Goal: Information Seeking & Learning: Learn about a topic

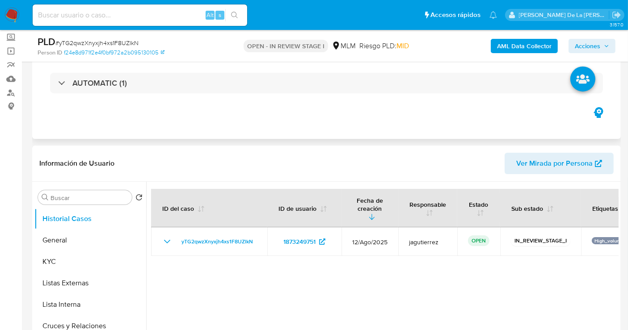
select select "10"
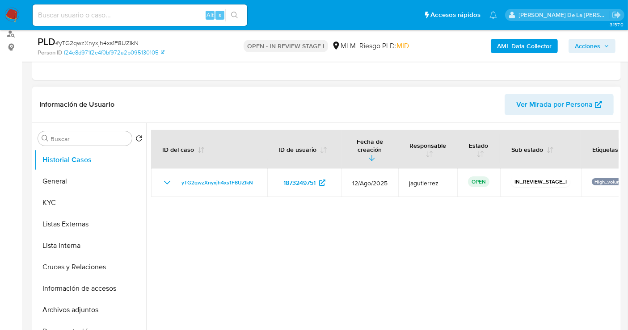
scroll to position [149, 0]
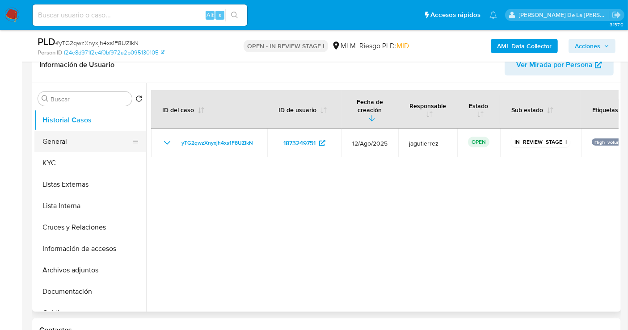
click at [70, 138] on button "General" at bounding box center [86, 141] width 105 height 21
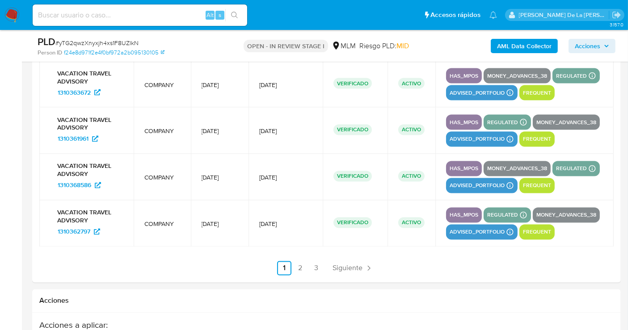
scroll to position [1589, 0]
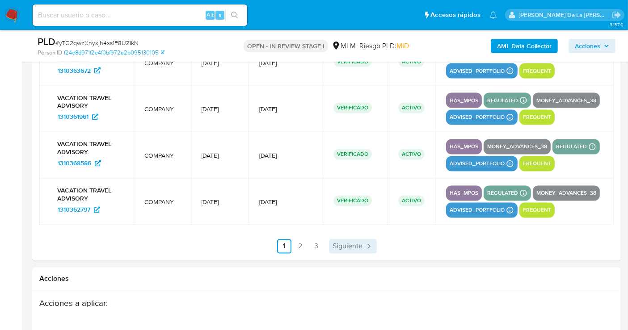
click at [350, 249] on span "Siguiente" at bounding box center [348, 246] width 30 height 7
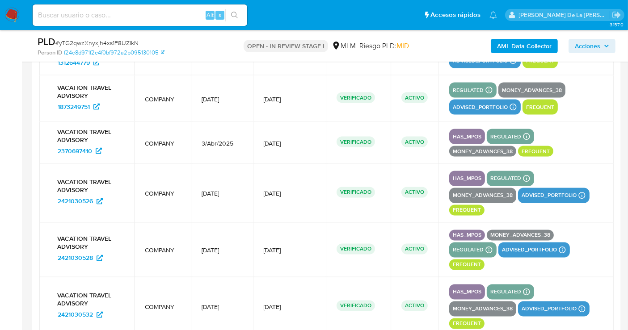
scroll to position [1639, 0]
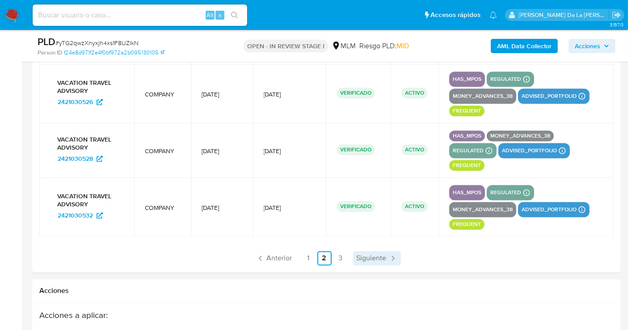
click at [379, 257] on span "Siguiente" at bounding box center [372, 258] width 30 height 7
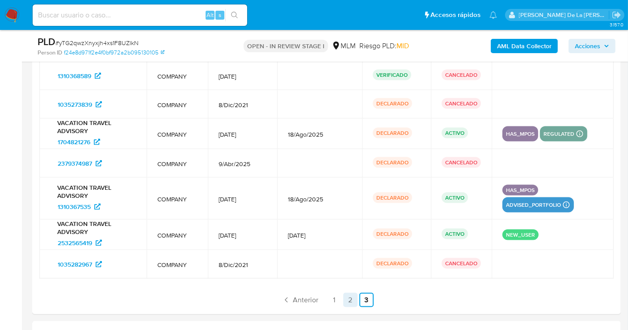
scroll to position [1339, 0]
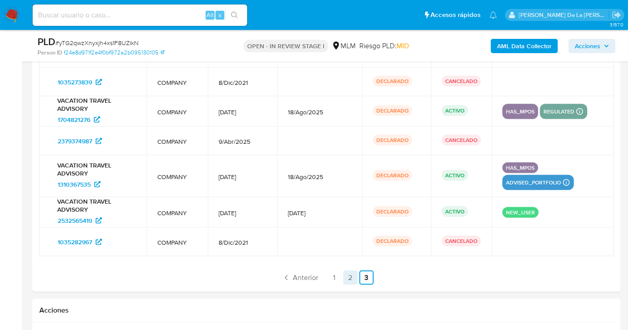
click at [348, 273] on link "2" at bounding box center [350, 278] width 14 height 14
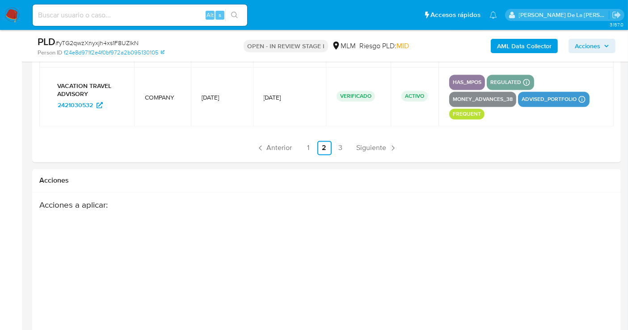
scroll to position [1736, 0]
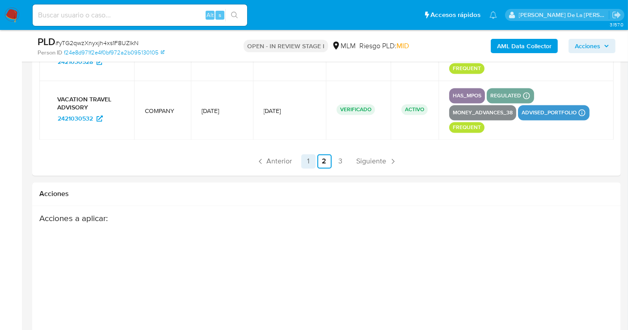
click at [304, 164] on link "1" at bounding box center [308, 161] width 14 height 14
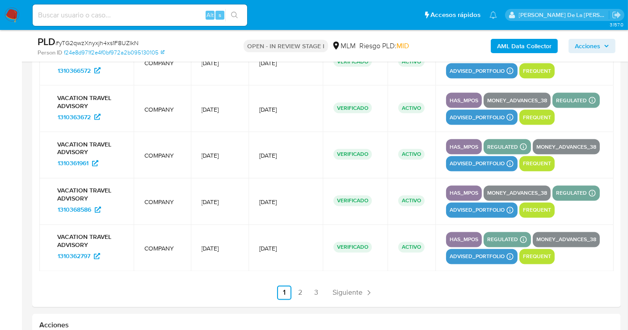
scroll to position [1588, 0]
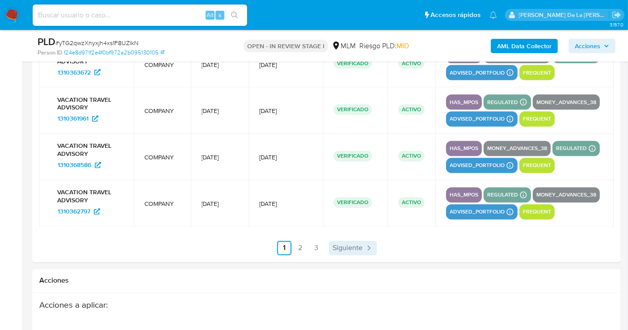
click at [358, 252] on span "Siguiente" at bounding box center [348, 248] width 30 height 7
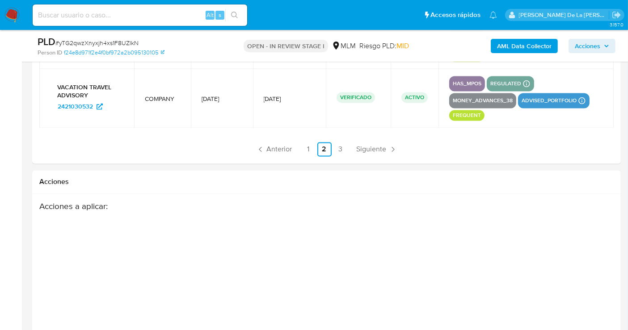
scroll to position [1723, 0]
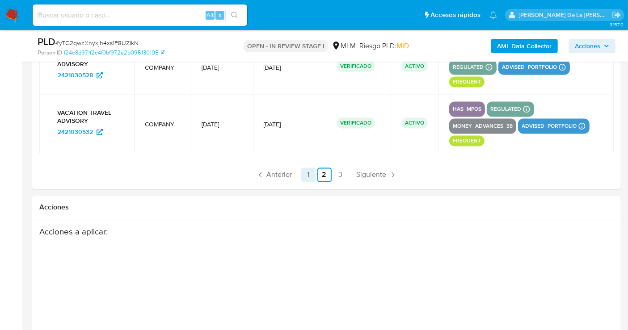
click at [309, 174] on link "1" at bounding box center [308, 175] width 14 height 14
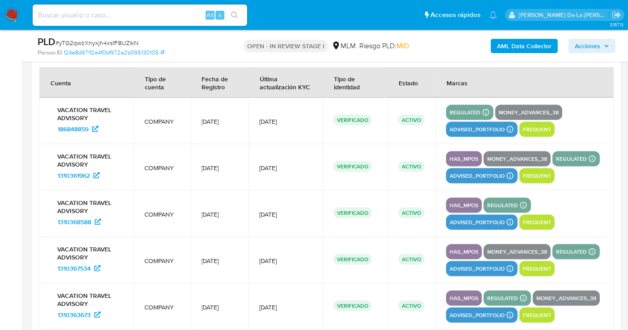
scroll to position [1276, 0]
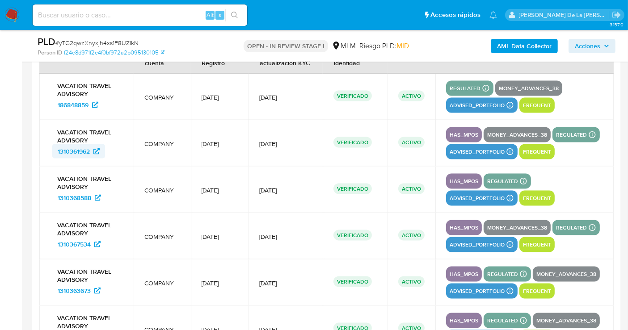
click at [79, 150] on span "1310361962" at bounding box center [74, 151] width 32 height 14
click at [80, 151] on span "1310361962" at bounding box center [74, 151] width 32 height 14
click at [78, 193] on span "1310368588" at bounding box center [75, 198] width 34 height 14
click at [74, 98] on span "186848859" at bounding box center [73, 105] width 31 height 14
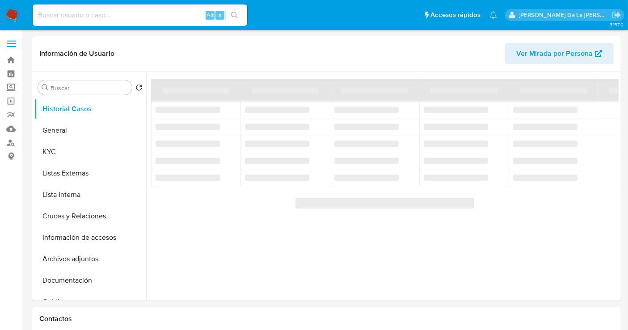
select select "10"
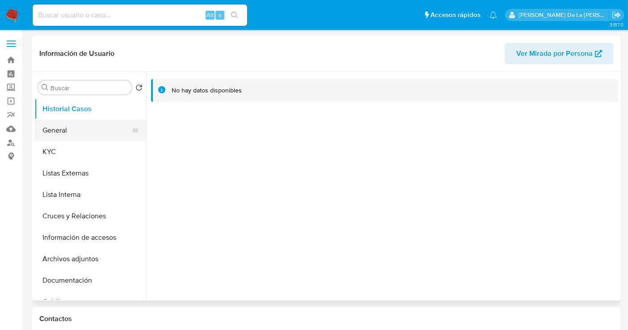
click at [94, 126] on button "General" at bounding box center [86, 130] width 105 height 21
select select "10"
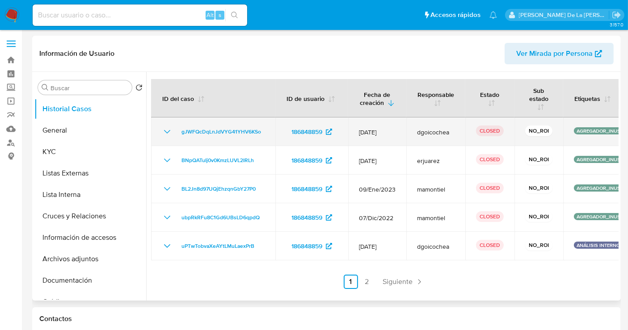
select select "10"
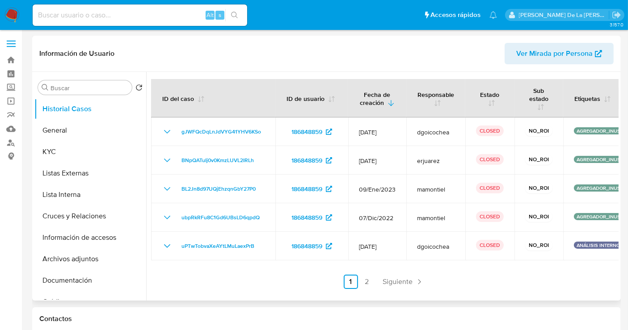
click at [402, 282] on span "Siguiente" at bounding box center [398, 282] width 30 height 7
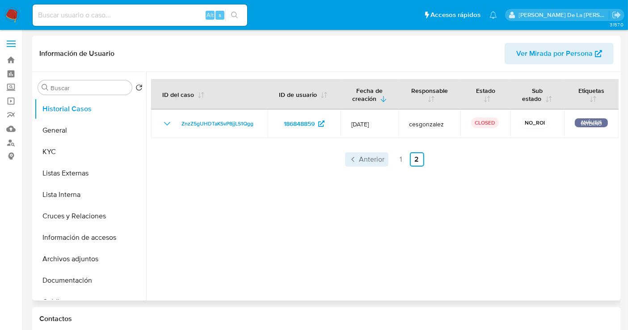
click at [369, 163] on span "Anterior" at bounding box center [371, 159] width 25 height 7
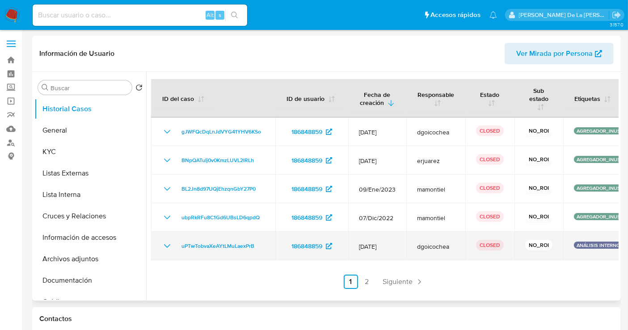
drag, startPoint x: 588, startPoint y: 243, endPoint x: 600, endPoint y: 242, distance: 11.7
click at [600, 242] on p "ANÁLISIS INTERNO" at bounding box center [598, 245] width 49 height 7
drag, startPoint x: 162, startPoint y: 245, endPoint x: 261, endPoint y: 244, distance: 98.8
click at [162, 245] on icon "Mostrar/Ocultar" at bounding box center [167, 246] width 11 height 11
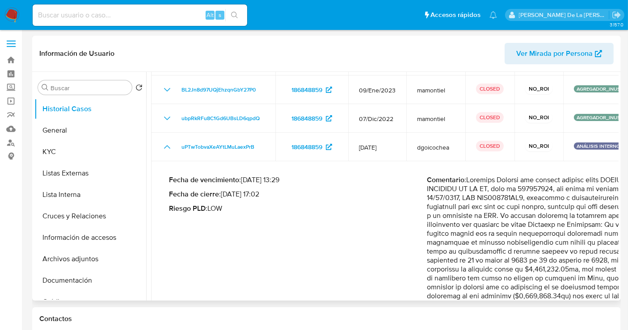
scroll to position [149, 0]
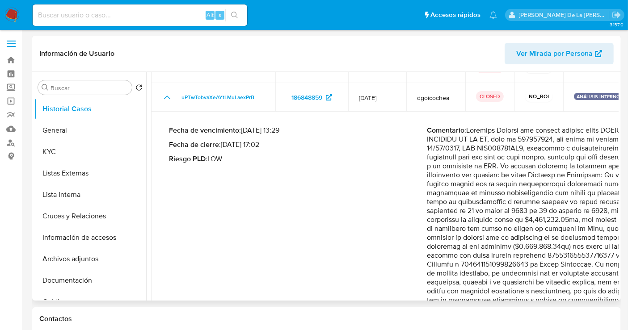
drag, startPoint x: 393, startPoint y: 285, endPoint x: 442, endPoint y: 283, distance: 48.7
click at [439, 284] on div "Fecha de vencimiento : [DATE] 13:29 Fecha de cierre : [DATE] 17:02 Riesgo PLD :…" at bounding box center [427, 236] width 516 height 234
drag, startPoint x: 374, startPoint y: 296, endPoint x: 465, endPoint y: 262, distance: 96.6
click at [431, 299] on div "Fecha de vencimiento : [DATE] 13:29 Fecha de cierre : [DATE] 17:02 Riesgo PLD :…" at bounding box center [427, 236] width 516 height 234
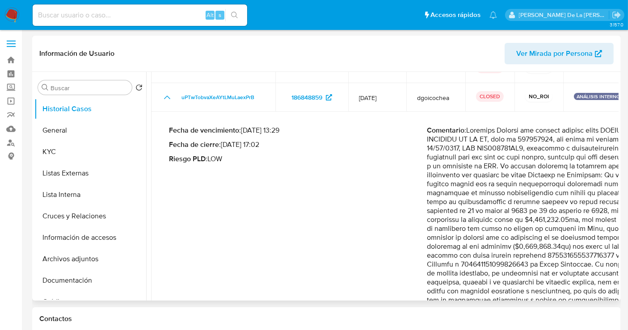
click at [476, 228] on p "Comentario :" at bounding box center [556, 229] width 258 height 206
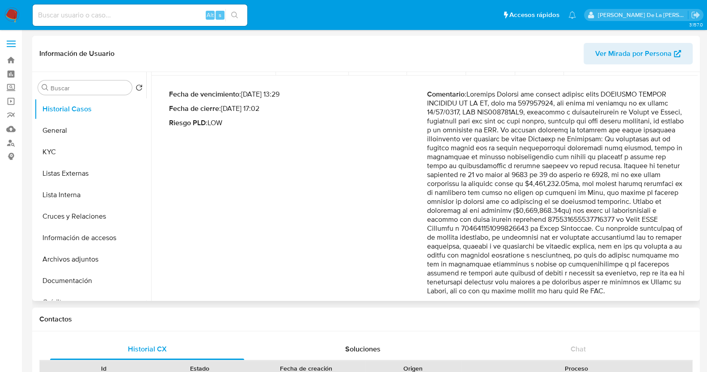
scroll to position [241, 0]
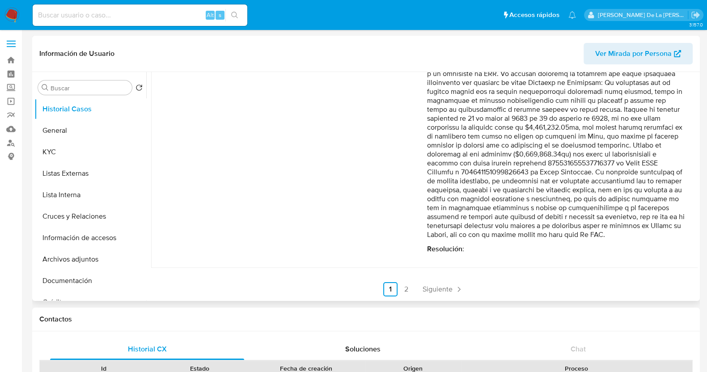
drag, startPoint x: 570, startPoint y: 176, endPoint x: 600, endPoint y: 238, distance: 69.2
click at [600, 238] on p "Comentario :" at bounding box center [556, 137] width 258 height 206
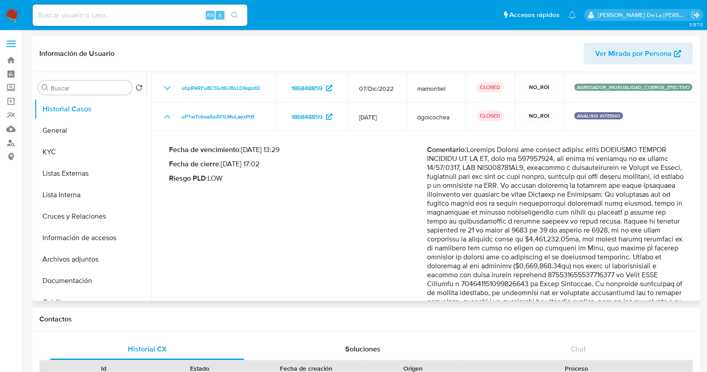
scroll to position [18, 0]
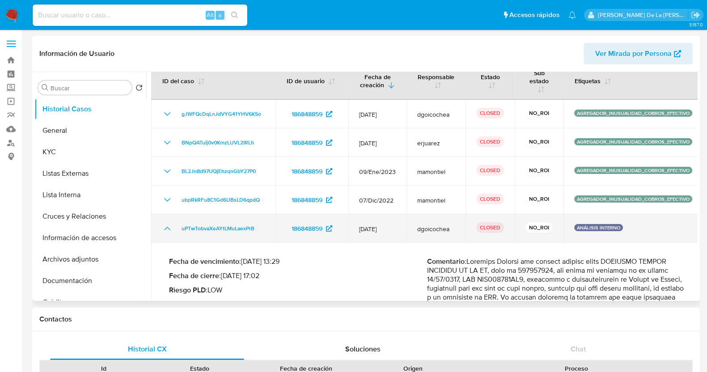
click at [160, 227] on td "uPTwTobvaXeAYtLMuLaexPrB" at bounding box center [213, 228] width 124 height 29
click at [169, 231] on icon "Mostrar/Ocultar" at bounding box center [167, 228] width 11 height 11
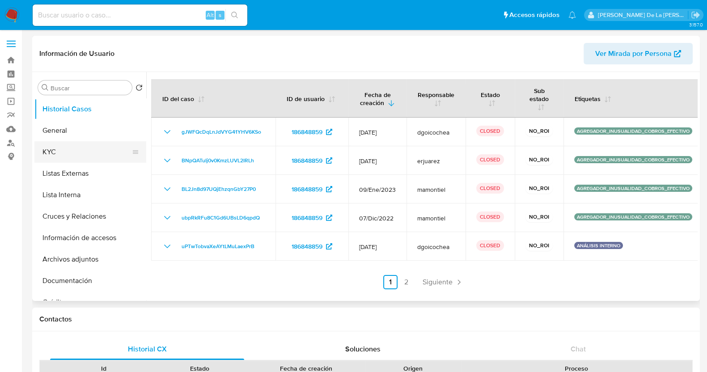
click at [89, 146] on button "KYC" at bounding box center [86, 151] width 105 height 21
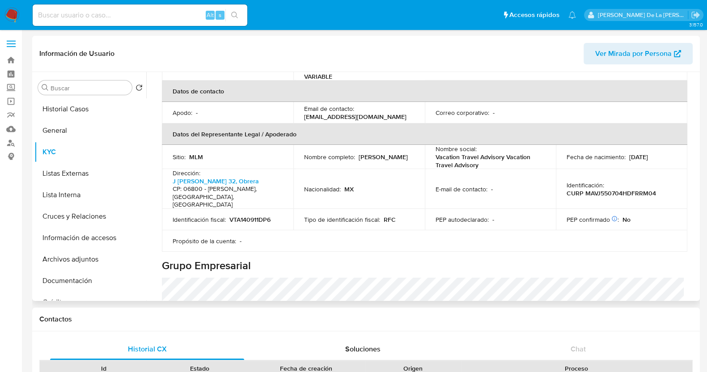
scroll to position [267, 0]
